Goal: Transaction & Acquisition: Purchase product/service

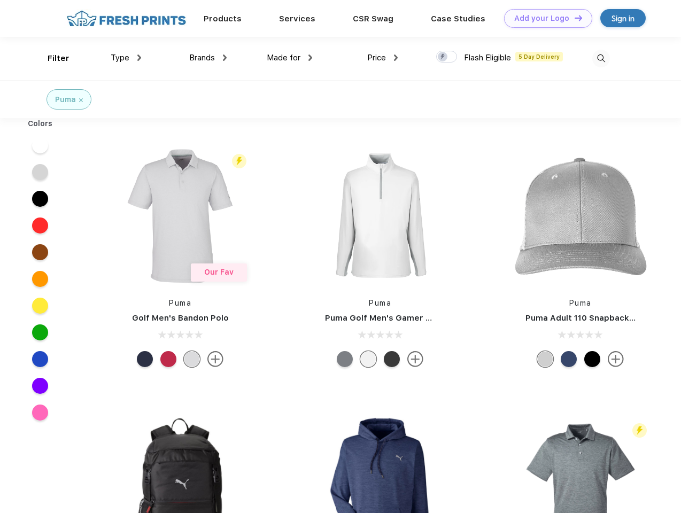
click at [545, 18] on link "Add your Logo Design Tool" at bounding box center [548, 18] width 88 height 19
click at [0, 0] on div "Design Tool" at bounding box center [0, 0] width 0 height 0
click at [574, 18] on link "Add your Logo Design Tool" at bounding box center [548, 18] width 88 height 19
click at [51, 58] on div "Filter" at bounding box center [59, 58] width 22 height 12
click at [126, 58] on span "Type" at bounding box center [120, 58] width 19 height 10
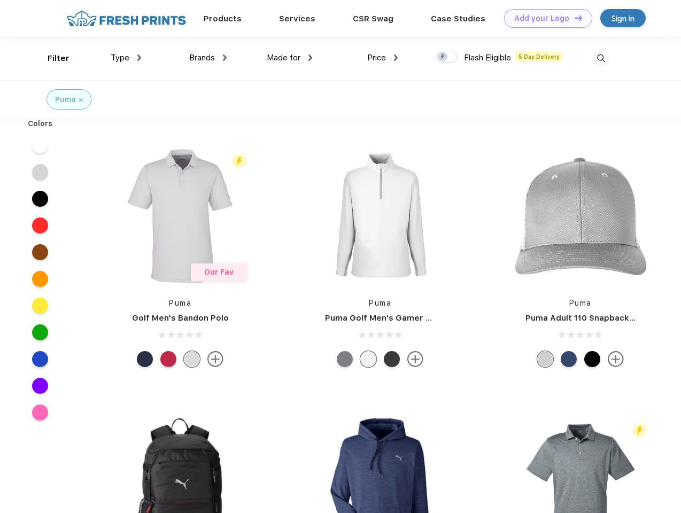
click at [208, 58] on span "Brands" at bounding box center [202, 58] width 26 height 10
click at [290, 58] on span "Made for" at bounding box center [284, 58] width 34 height 10
click at [383, 58] on span "Price" at bounding box center [376, 58] width 19 height 10
click at [447, 57] on div at bounding box center [446, 57] width 21 height 12
click at [443, 57] on input "checkbox" at bounding box center [439, 53] width 7 height 7
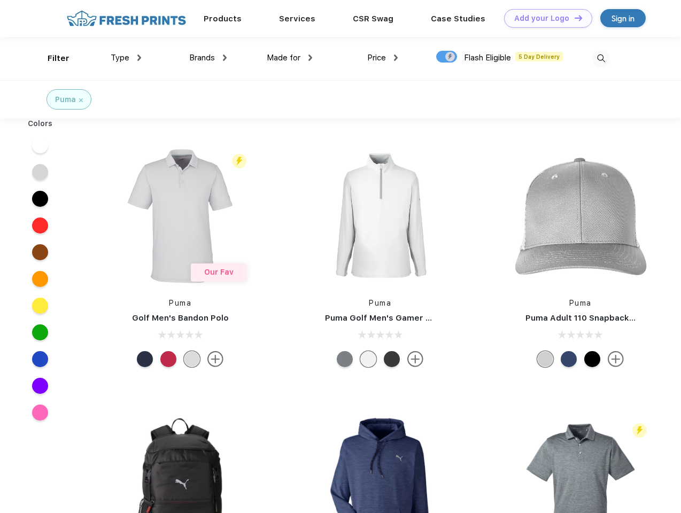
click at [601, 58] on img at bounding box center [602, 59] width 18 height 18
